Goal: Task Accomplishment & Management: Manage account settings

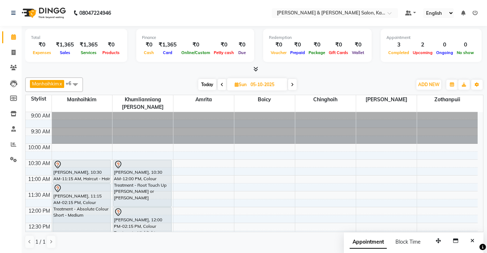
scroll to position [180, 0]
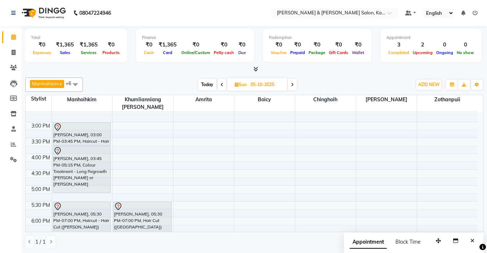
click at [292, 83] on icon at bounding box center [292, 84] width 3 height 4
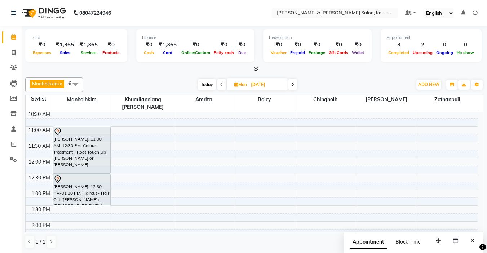
scroll to position [36, 0]
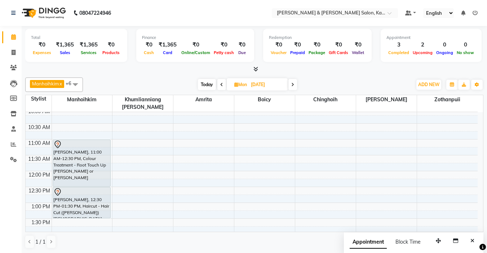
click at [220, 85] on icon at bounding box center [221, 84] width 3 height 4
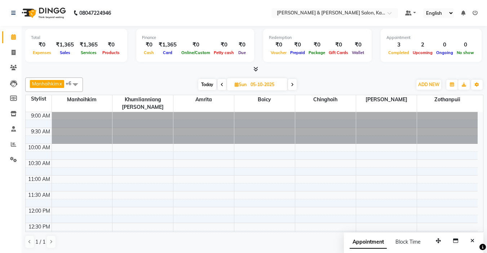
scroll to position [95, 0]
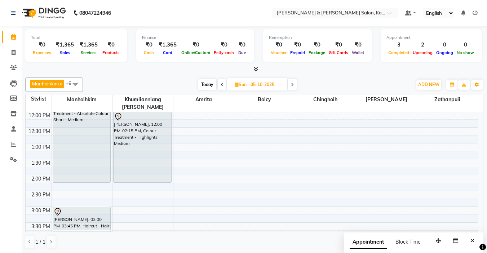
click at [220, 85] on span at bounding box center [222, 84] width 9 height 11
type input "04-10-2025"
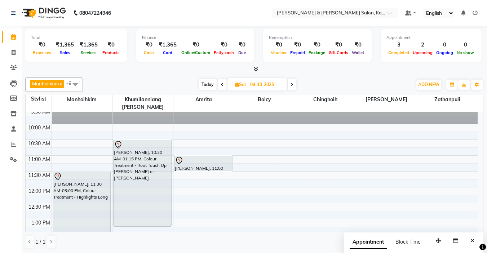
scroll to position [36, 0]
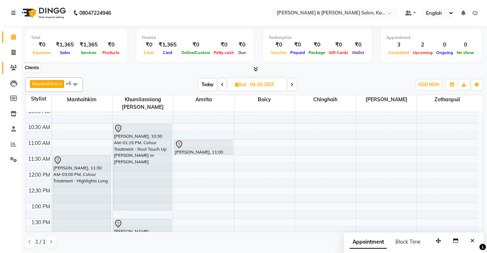
click at [10, 70] on icon at bounding box center [13, 67] width 7 height 5
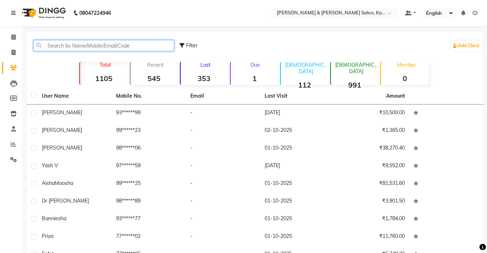
click at [86, 46] on input "text" at bounding box center [103, 45] width 140 height 11
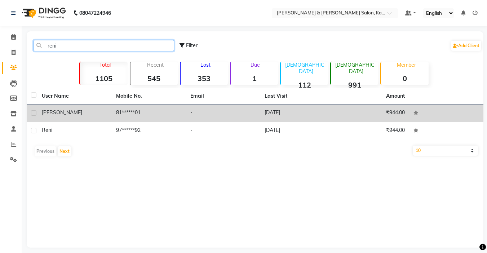
type input "reni"
click at [122, 116] on td "81******01" at bounding box center [149, 113] width 74 height 18
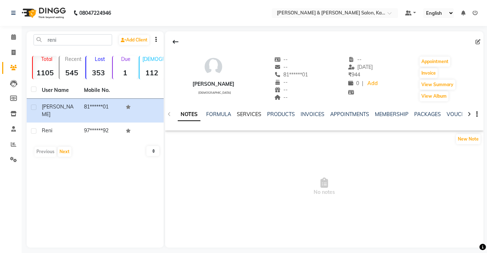
click at [242, 115] on link "SERVICES" at bounding box center [249, 114] width 24 height 6
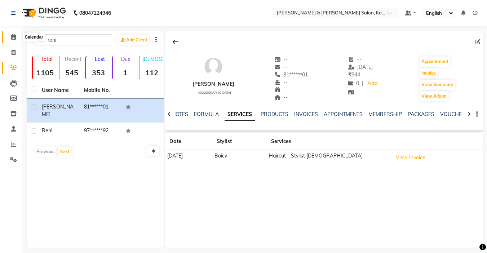
click at [16, 36] on span at bounding box center [13, 37] width 13 height 8
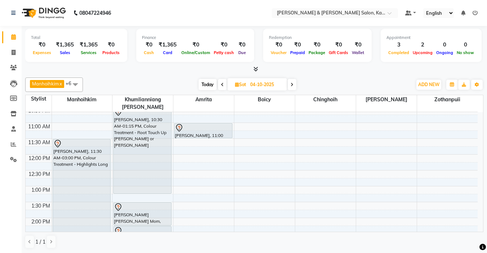
scroll to position [72, 0]
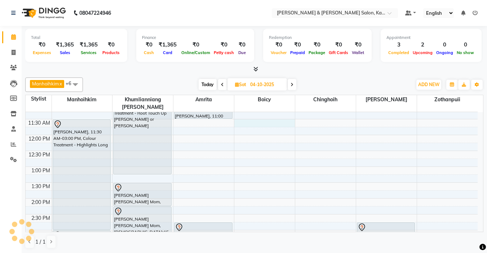
click at [247, 115] on div "9:00 AM 9:30 AM 10:00 AM 10:30 AM 11:00 AM 11:30 AM 12:00 PM 12:30 PM 1:00 PM 1…" at bounding box center [252, 246] width 452 height 412
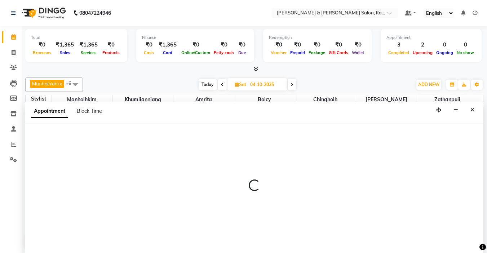
select select "71735"
select select "tentative"
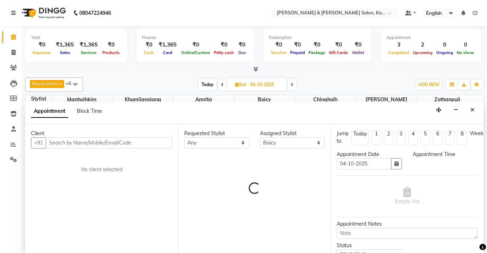
scroll to position [0, 0]
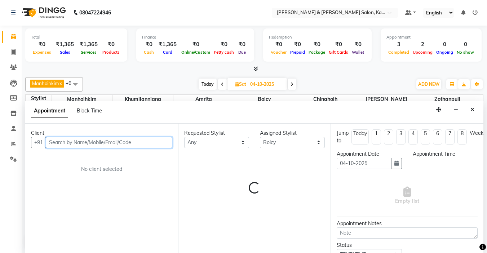
select select "690"
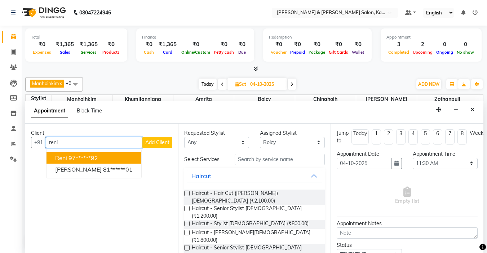
click at [67, 160] on span "Reni" at bounding box center [61, 157] width 12 height 7
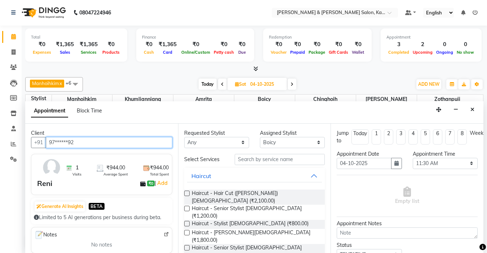
type input "97******92"
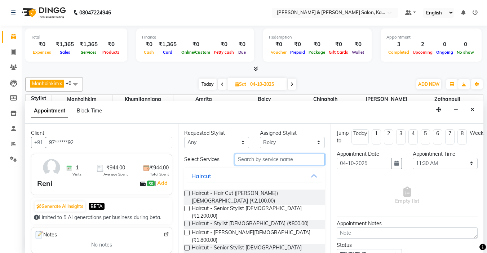
click at [248, 158] on input "text" at bounding box center [279, 159] width 90 height 11
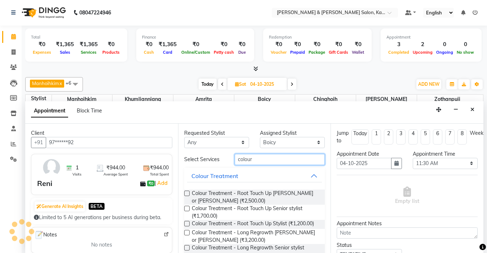
scroll to position [0, 0]
click at [267, 157] on input "colour" at bounding box center [279, 159] width 90 height 11
type input "c"
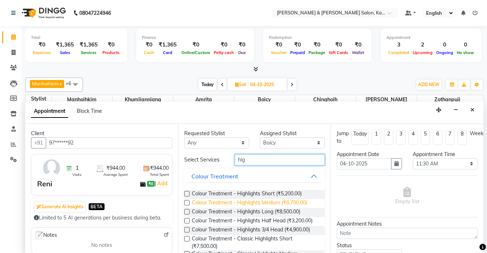
type input "hig"
click at [234, 203] on span "Colour Treatment - Highlights Medium (₹6,700.00)" at bounding box center [249, 203] width 115 height 9
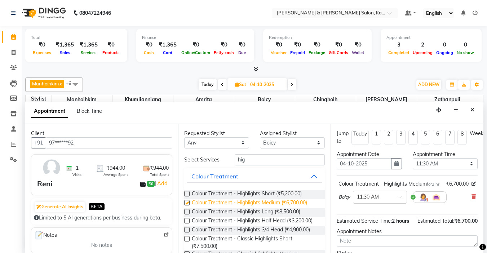
checkbox input "false"
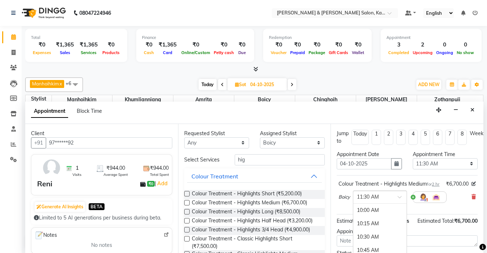
click at [386, 200] on input "text" at bounding box center [373, 197] width 32 height 8
click at [372, 224] on div "11:00 AM" at bounding box center [379, 219] width 53 height 13
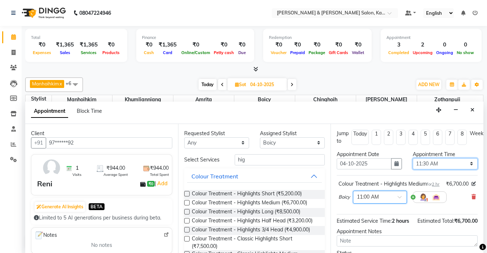
click at [466, 164] on select "Select 10:00 AM 10:15 AM 10:30 AM 10:45 AM 11:00 AM 11:15 AM 11:30 AM 11:45 AM …" at bounding box center [444, 163] width 65 height 11
select select "660"
click at [412, 158] on select "Select 10:00 AM 10:15 AM 10:30 AM 10:45 AM 11:00 AM 11:15 AM 11:30 AM 11:45 AM …" at bounding box center [444, 163] width 65 height 11
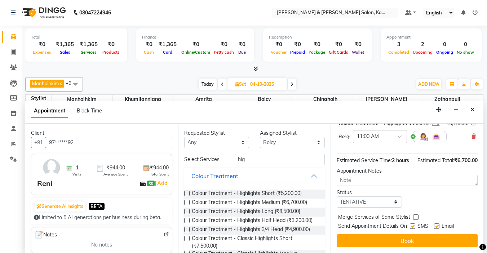
scroll to position [81, 0]
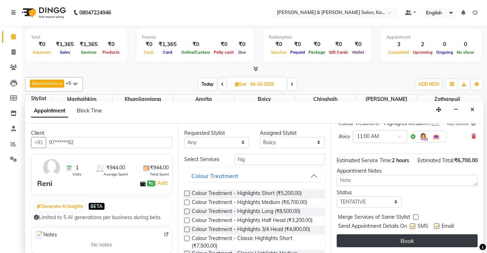
click at [422, 234] on button "Book" at bounding box center [406, 240] width 141 height 13
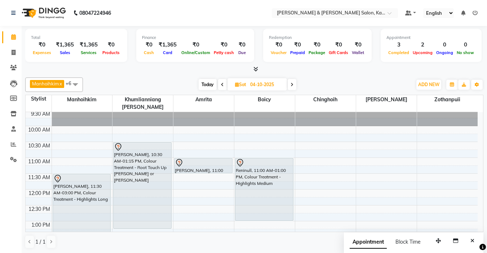
scroll to position [0, 0]
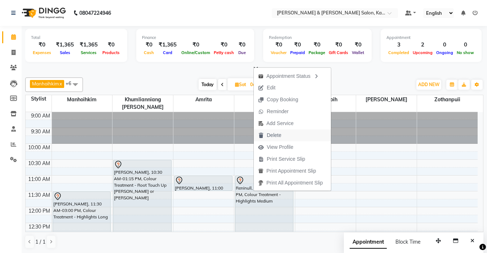
click at [277, 134] on span "Delete" at bounding box center [274, 135] width 14 height 8
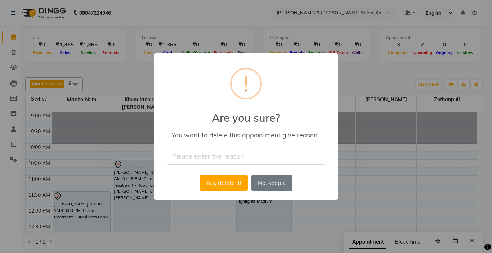
click at [233, 156] on input "text" at bounding box center [246, 156] width 158 height 17
type input "double booking"
click at [223, 182] on button "Yes, delete it!" at bounding box center [224, 183] width 48 height 16
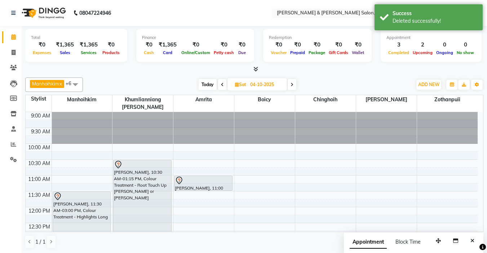
click at [222, 86] on icon at bounding box center [222, 84] width 3 height 4
type input "03-10-2025"
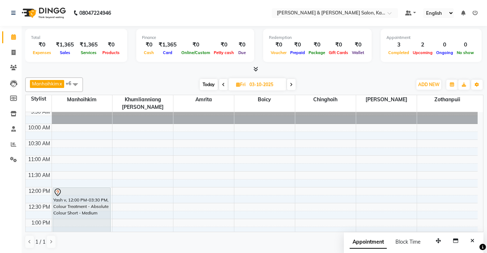
scroll to position [36, 0]
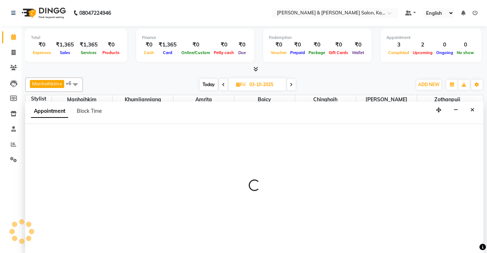
select select "71735"
select select "660"
select select "tentative"
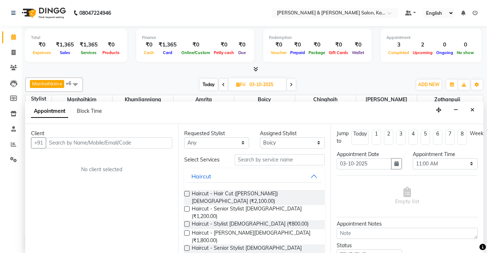
scroll to position [0, 0]
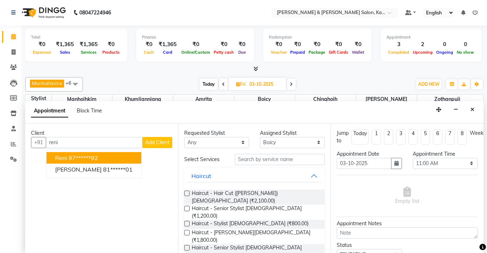
click at [97, 155] on ngb-highlight "97******92" at bounding box center [83, 157] width 30 height 7
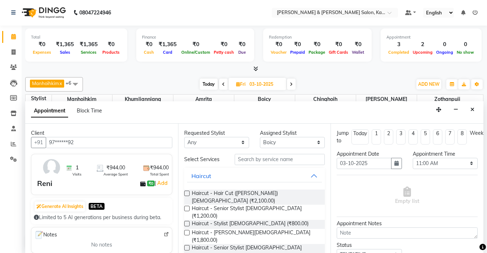
type input "97******92"
click at [265, 158] on input "text" at bounding box center [279, 159] width 90 height 11
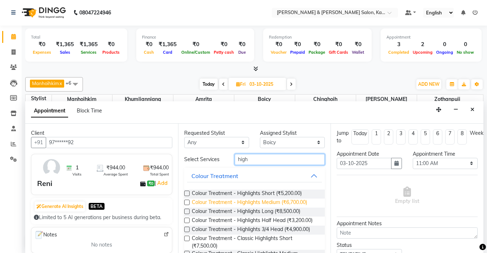
type input "high"
click at [256, 202] on span "Colour Treatment - Highlights Medium (₹6,700.00)" at bounding box center [249, 202] width 115 height 9
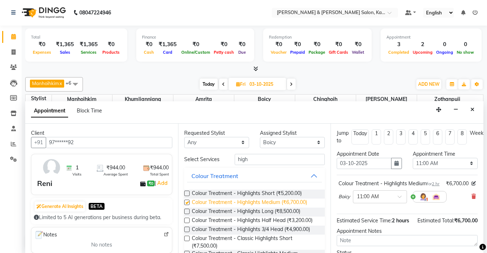
checkbox input "false"
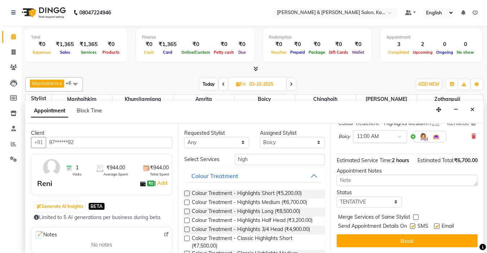
scroll to position [81, 0]
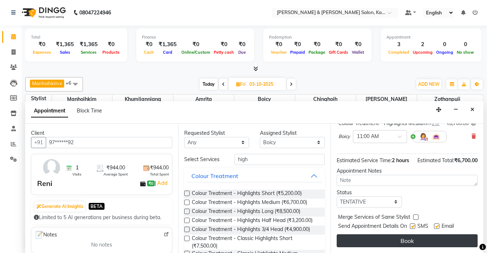
click at [369, 234] on button "Book" at bounding box center [406, 240] width 141 height 13
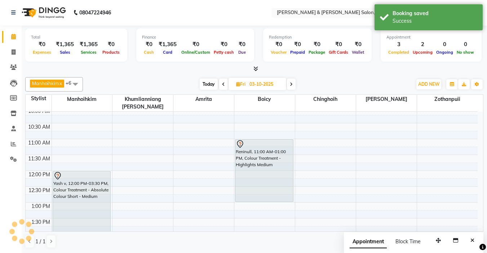
scroll to position [0, 0]
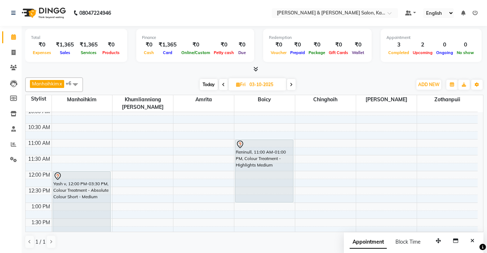
click at [208, 84] on span "Today" at bounding box center [209, 84] width 18 height 11
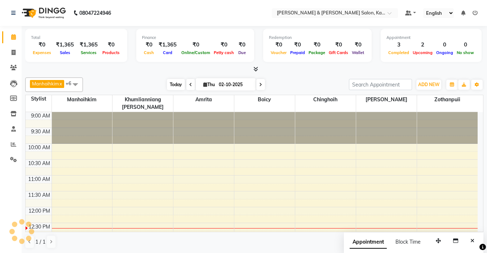
scroll to position [95, 0]
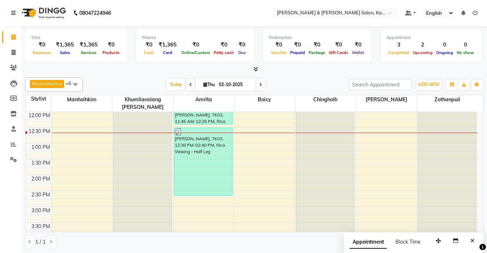
click at [259, 85] on icon at bounding box center [260, 84] width 3 height 4
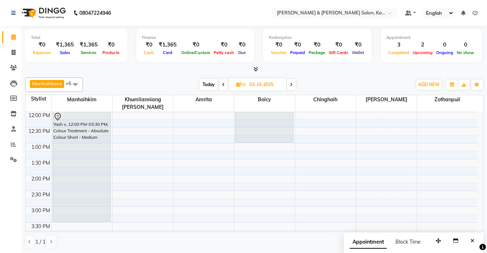
click at [210, 85] on span "Today" at bounding box center [209, 84] width 18 height 11
type input "02-10-2025"
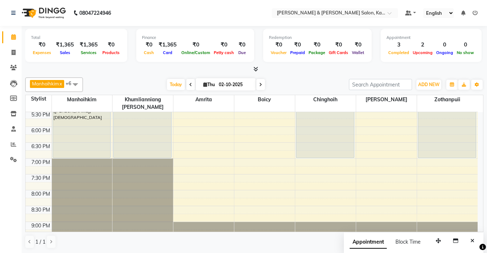
scroll to position [285, 0]
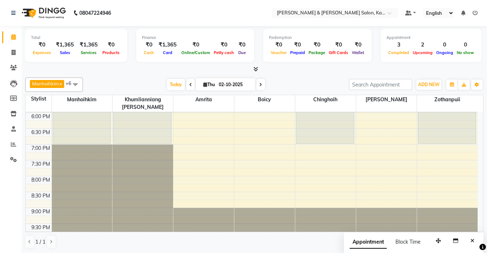
click at [224, 86] on input "02-10-2025" at bounding box center [234, 84] width 36 height 11
select select "10"
select select "2025"
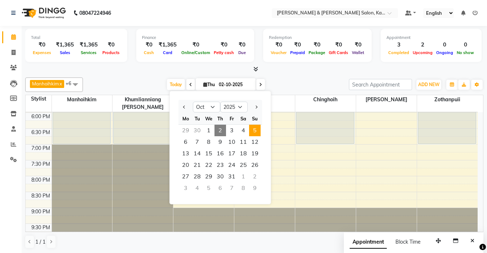
click at [252, 131] on span "5" at bounding box center [255, 131] width 12 height 12
type input "05-10-2025"
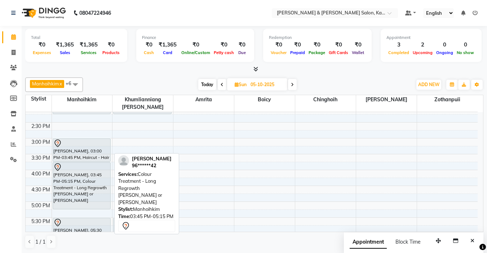
scroll to position [176, 0]
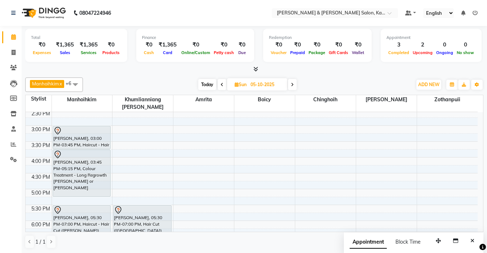
click at [146, 160] on div "9:00 AM 9:30 AM 10:00 AM 10:30 AM 11:00 AM 11:30 AM 12:00 PM 12:30 PM 1:00 PM 1…" at bounding box center [252, 142] width 452 height 412
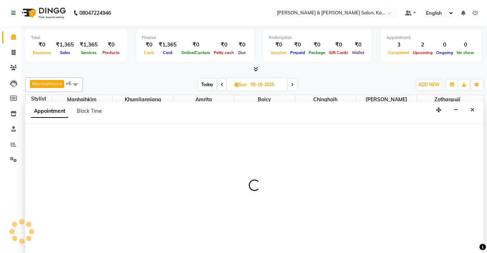
select select "70737"
select select "tentative"
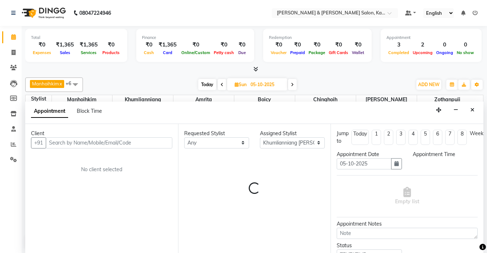
select select "975"
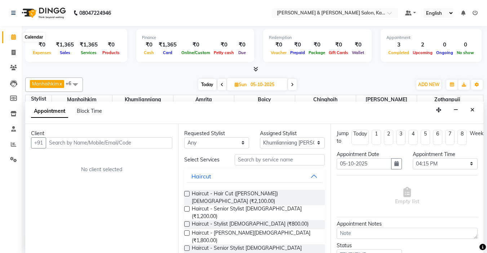
click at [12, 38] on icon at bounding box center [13, 36] width 5 height 5
click at [14, 38] on icon at bounding box center [13, 36] width 5 height 5
click at [12, 40] on span at bounding box center [13, 37] width 13 height 8
click at [470, 110] on icon "Close" at bounding box center [472, 109] width 4 height 5
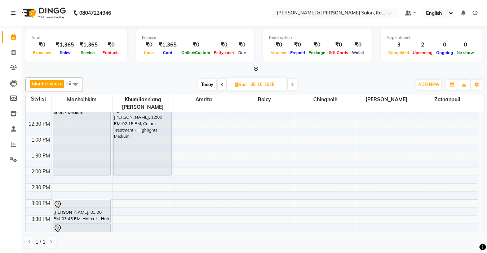
scroll to position [0, 0]
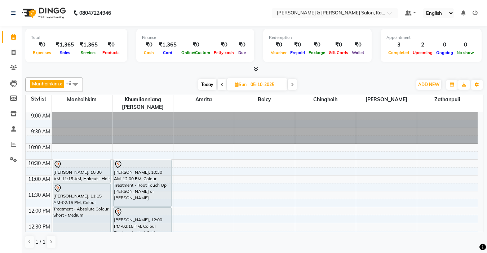
click at [293, 85] on icon at bounding box center [292, 84] width 3 height 4
type input "[DATE]"
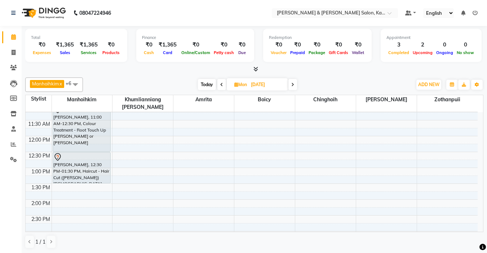
scroll to position [72, 0]
click at [248, 87] on span "[DATE]" at bounding box center [257, 84] width 61 height 12
click at [249, 87] on span "Mon" at bounding box center [240, 84] width 16 height 5
select select "10"
select select "2025"
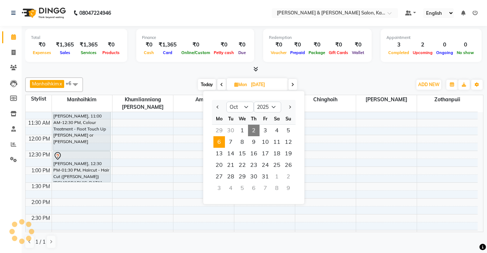
click at [254, 127] on span "2" at bounding box center [254, 131] width 12 height 12
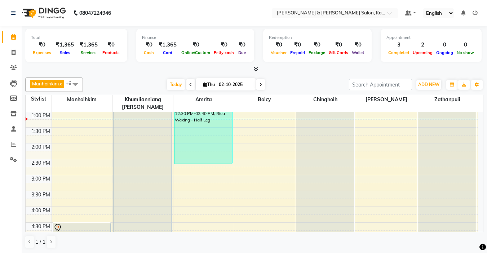
click at [259, 85] on icon at bounding box center [260, 84] width 3 height 4
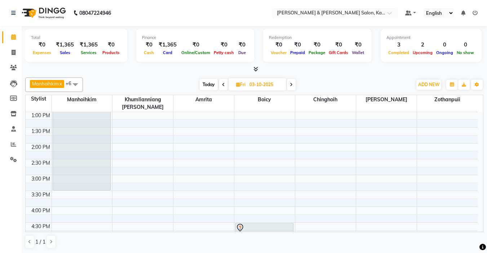
click at [294, 80] on span at bounding box center [291, 84] width 9 height 11
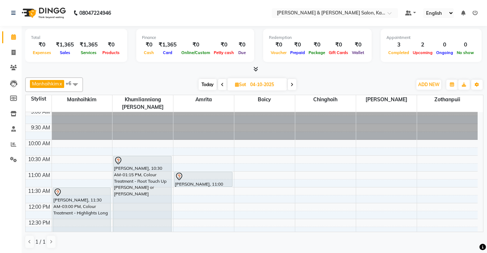
scroll to position [0, 0]
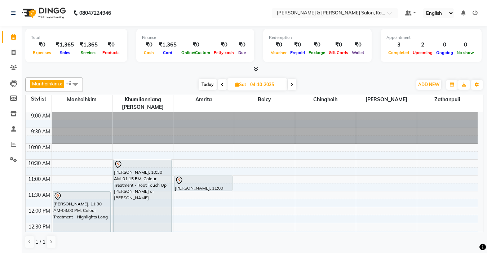
click at [295, 85] on span at bounding box center [291, 84] width 9 height 11
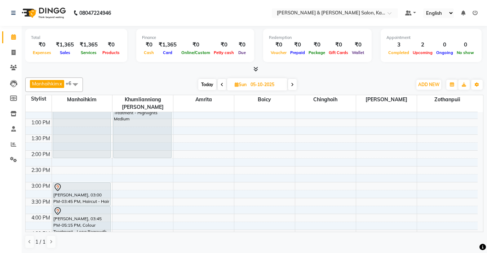
scroll to position [144, 0]
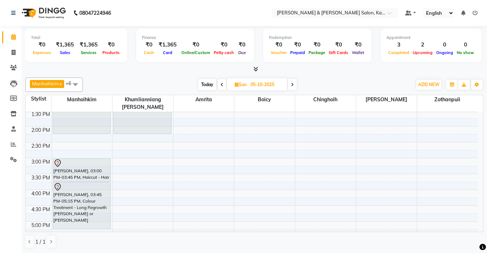
click at [290, 82] on span at bounding box center [292, 84] width 9 height 11
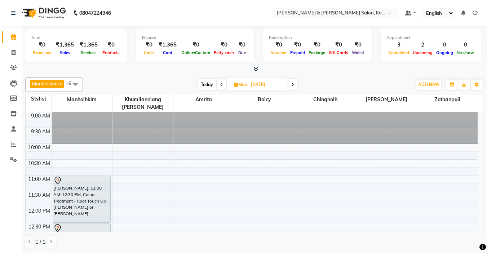
scroll to position [36, 0]
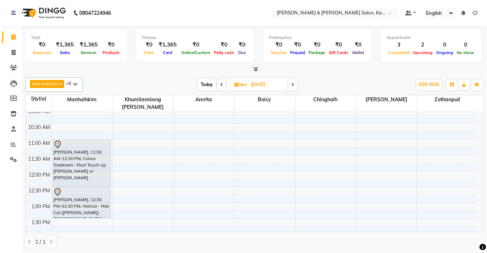
click at [222, 83] on icon at bounding box center [221, 84] width 3 height 4
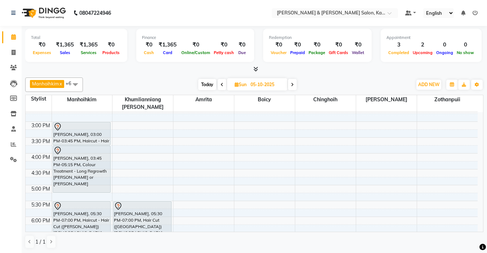
scroll to position [163, 0]
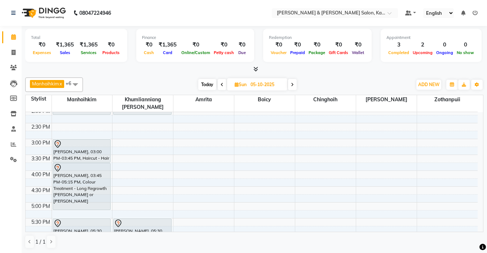
click at [222, 80] on span at bounding box center [222, 84] width 9 height 11
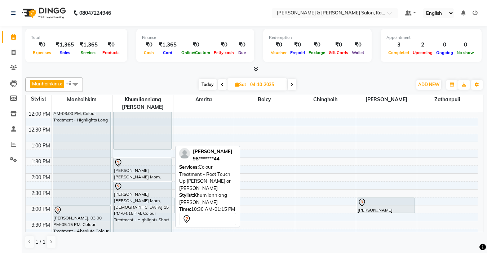
scroll to position [0, 0]
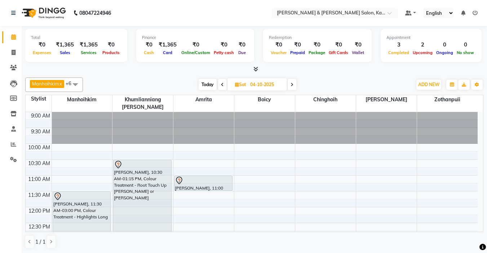
click at [293, 86] on icon at bounding box center [291, 84] width 3 height 4
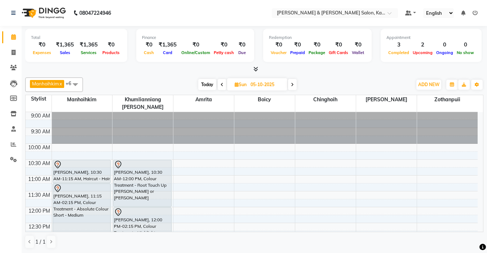
click at [224, 82] on span at bounding box center [222, 84] width 9 height 11
type input "04-10-2025"
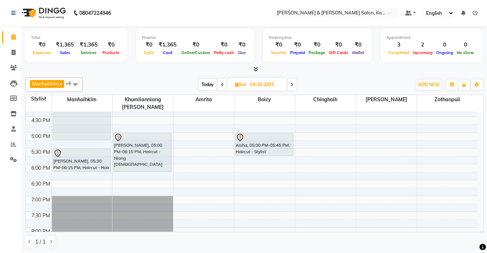
scroll to position [252, 0]
